Goal: Task Accomplishment & Management: Manage account settings

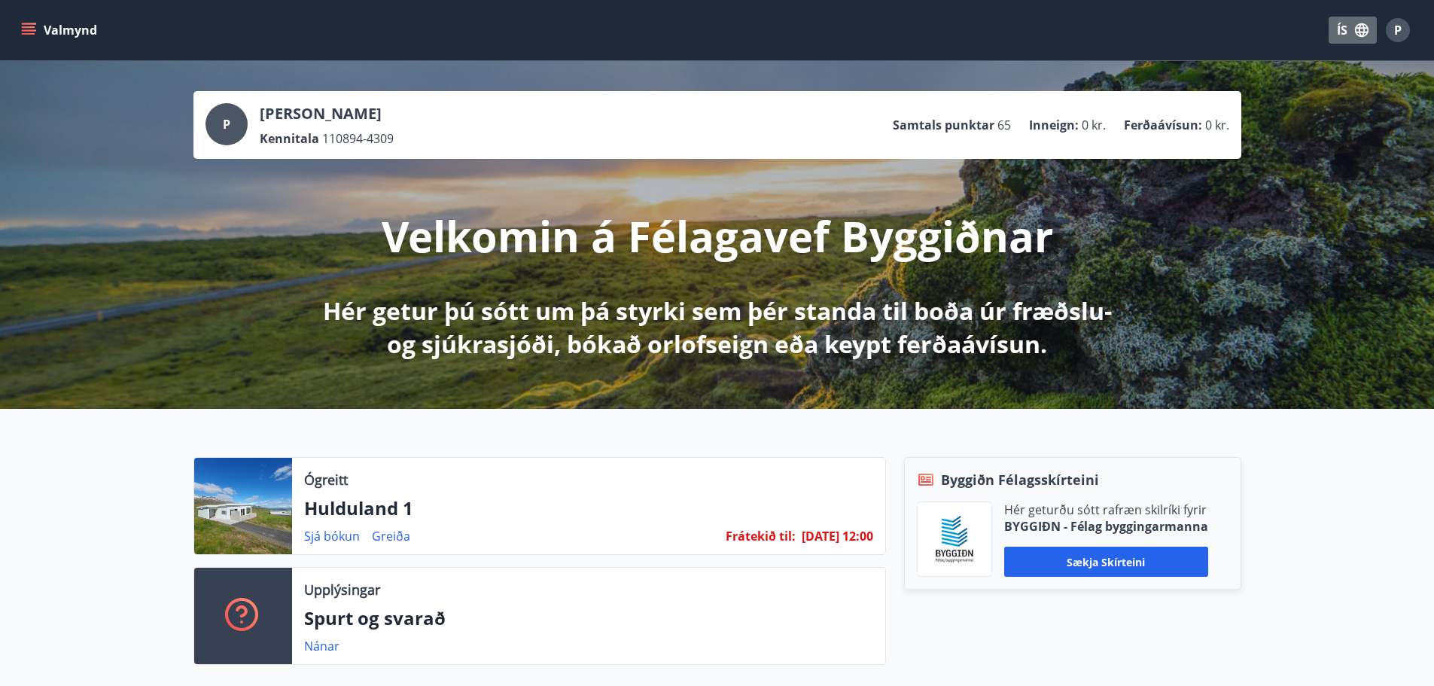
click at [1347, 30] on button "ÍS" at bounding box center [1352, 30] width 48 height 27
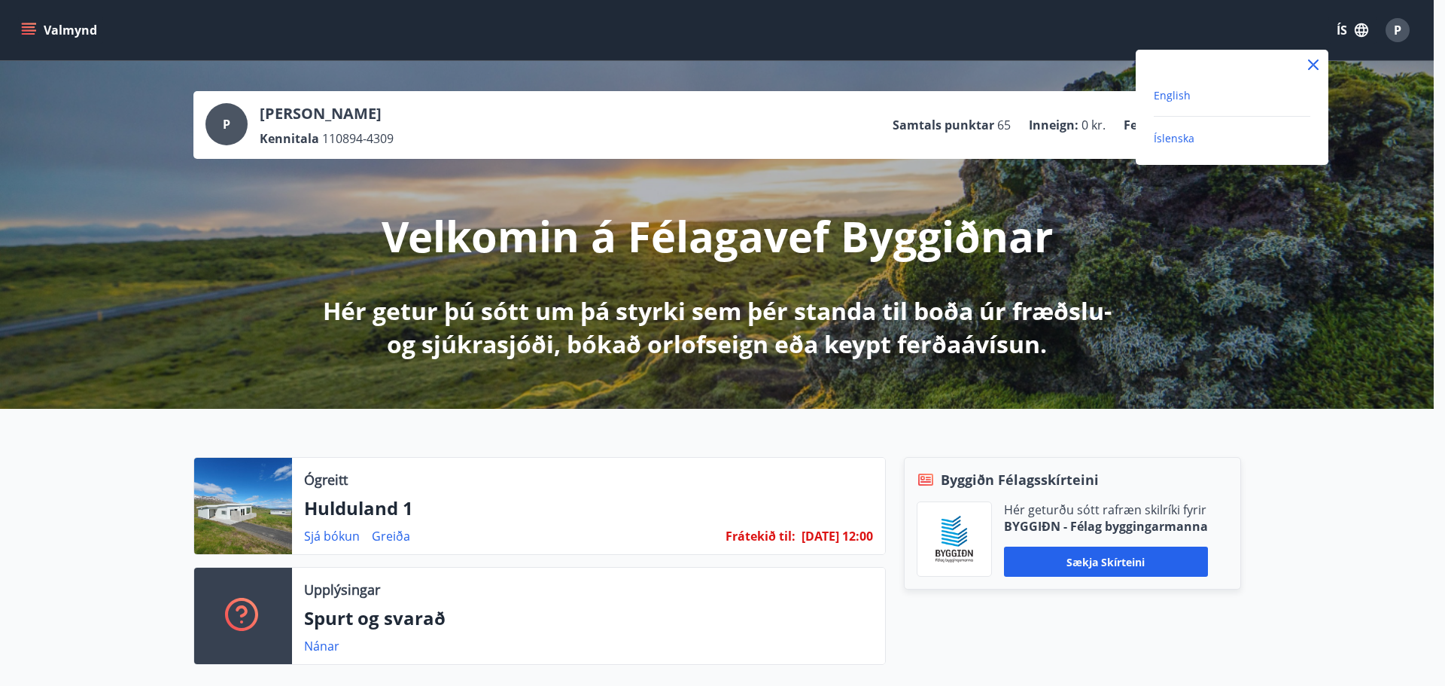
click at [1172, 96] on span "English" at bounding box center [1172, 95] width 37 height 14
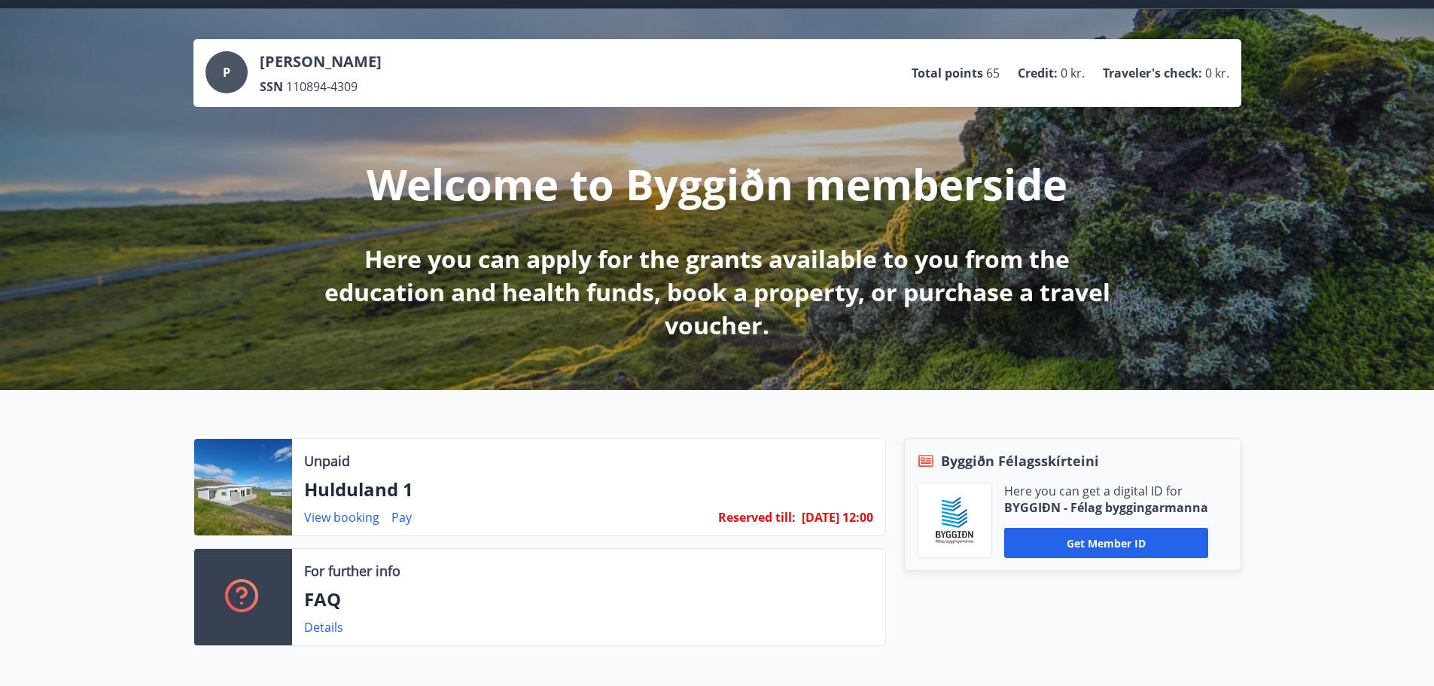
scroll to position [151, 0]
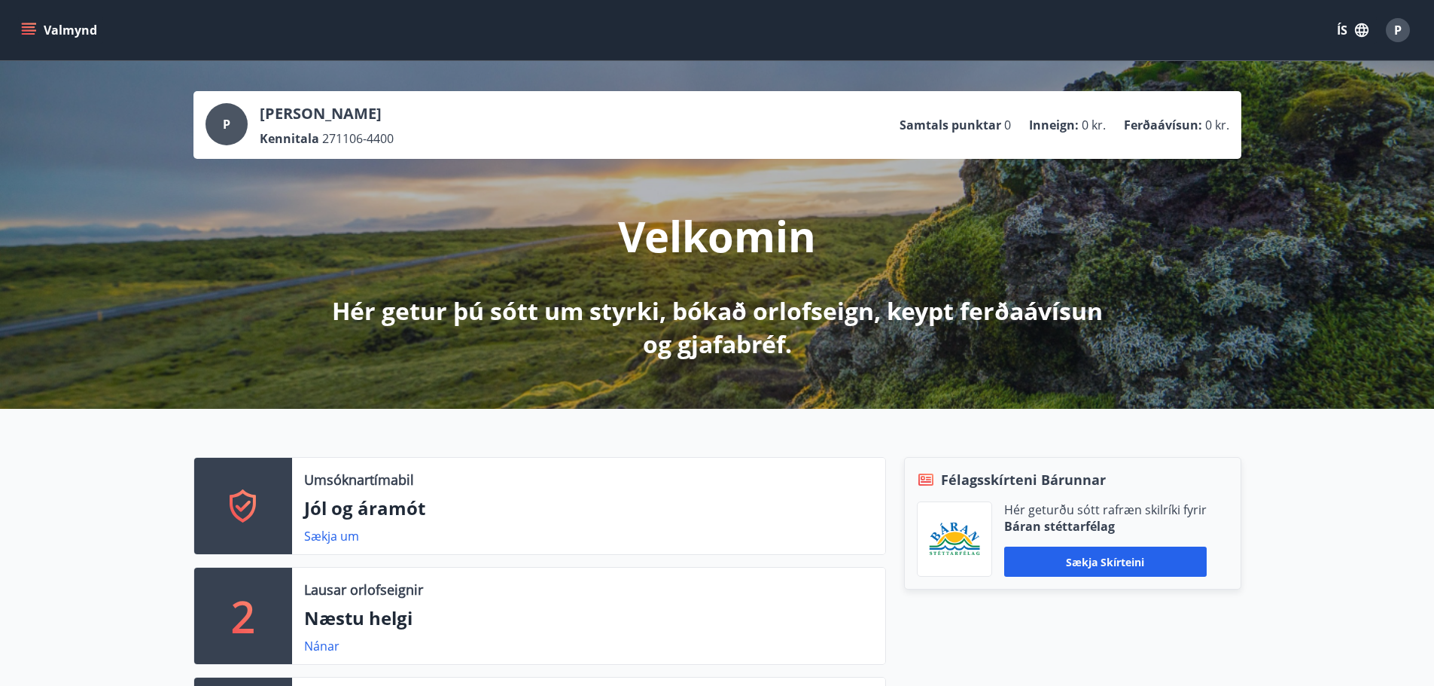
click at [69, 30] on button "Valmynd" at bounding box center [60, 30] width 85 height 27
click at [407, 49] on div "Valmynd ÍS P" at bounding box center [717, 30] width 1434 height 60
click at [71, 506] on div "Umsóknartímabil Jól og áramót Sækja um 2 Lausar orlofseignir Næstu helgi Nánar …" at bounding box center [717, 610] width 1434 height 402
click at [1386, 23] on span "P" at bounding box center [1397, 30] width 24 height 24
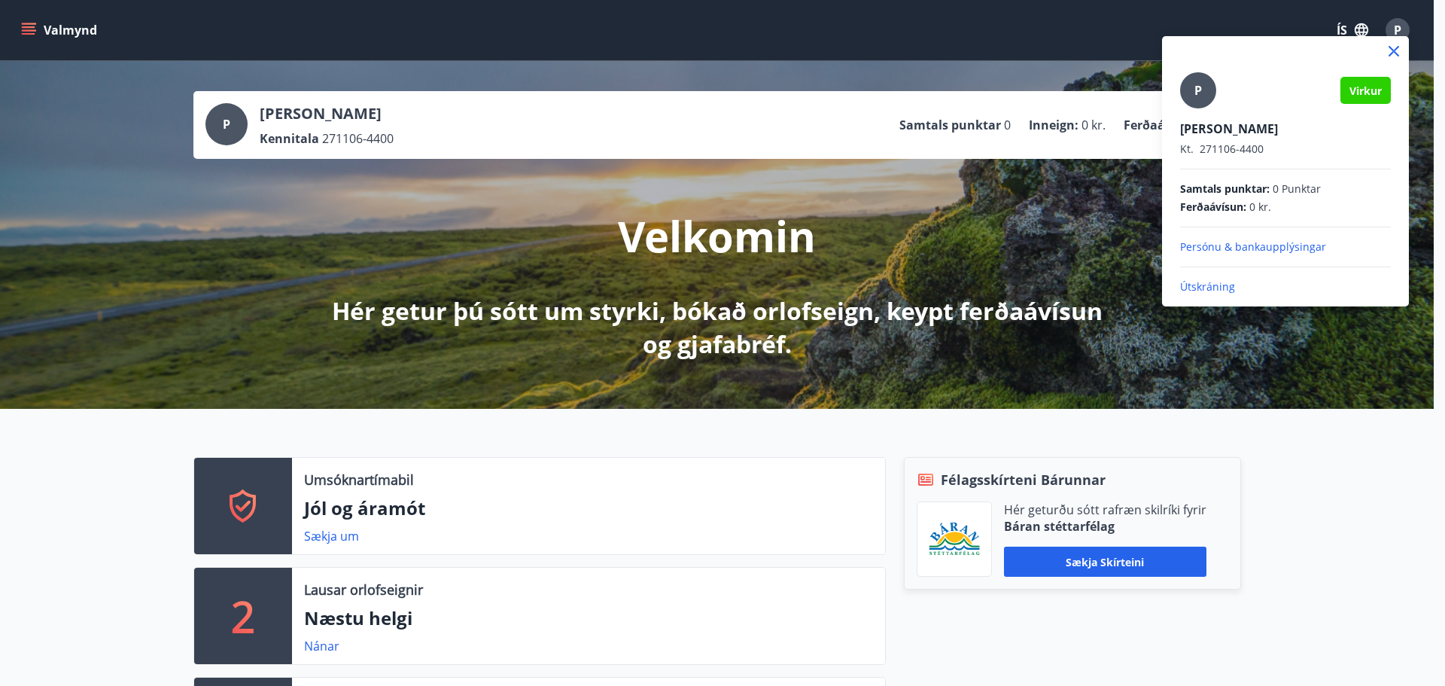
click at [1204, 284] on p "Útskráning" at bounding box center [1285, 286] width 211 height 15
